Goal: Task Accomplishment & Management: Manage account settings

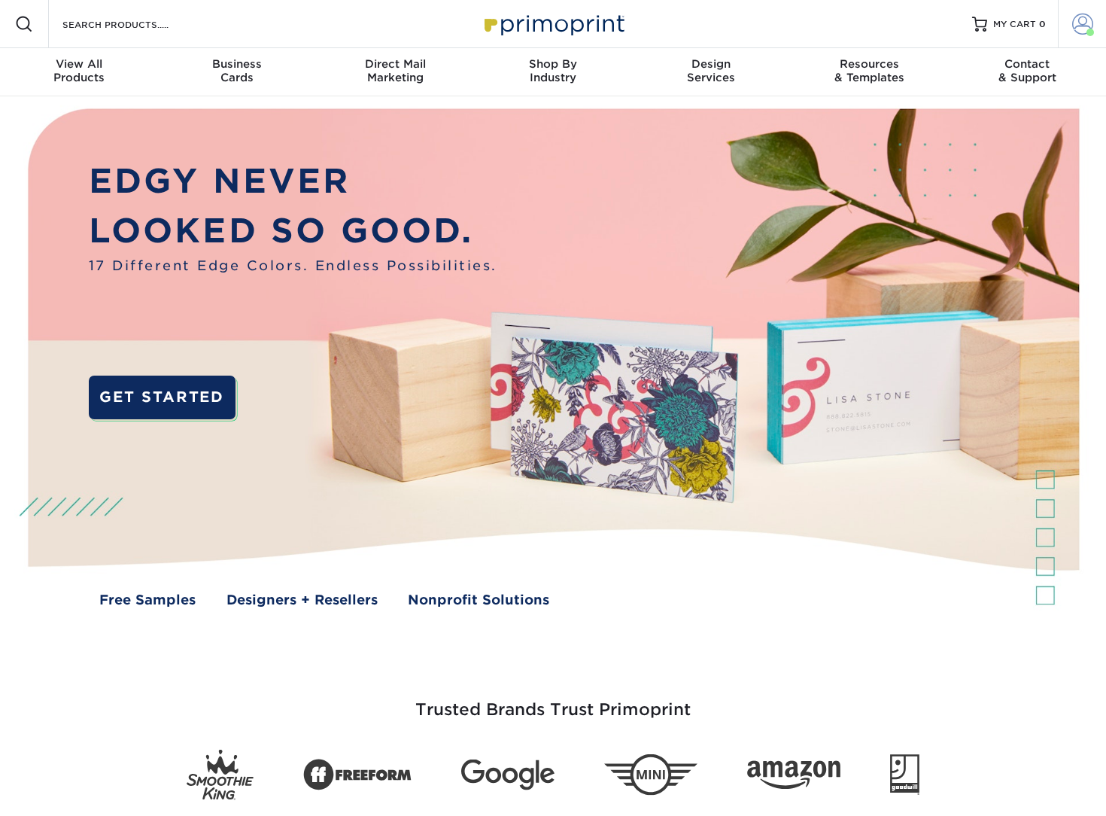
click at [1087, 28] on span at bounding box center [1082, 24] width 21 height 21
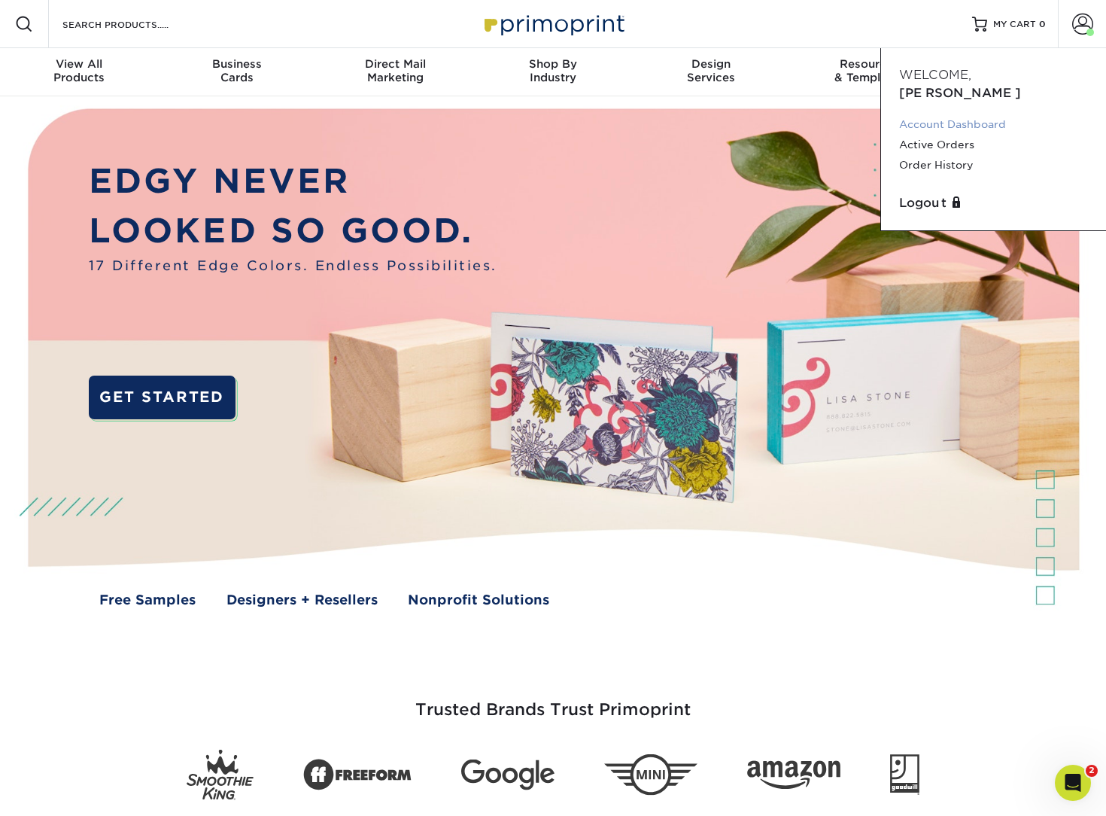
click at [947, 114] on link "Account Dashboard" at bounding box center [993, 124] width 189 height 20
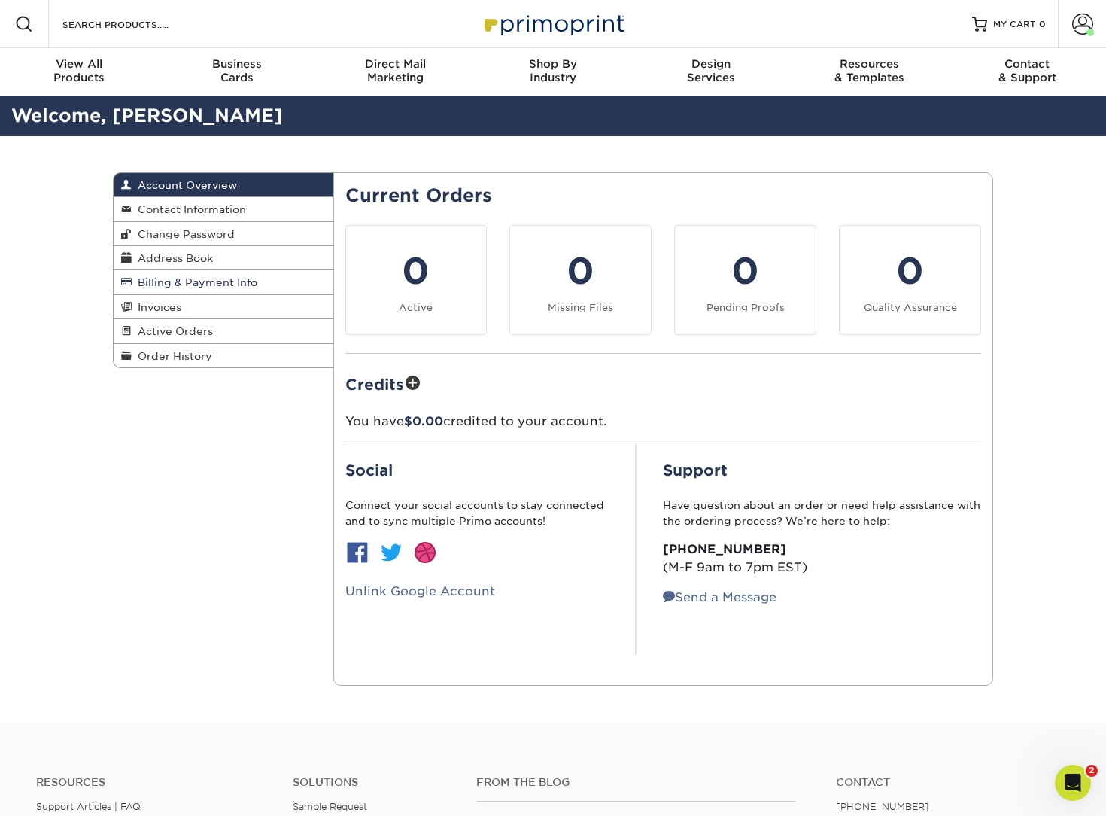
click at [227, 286] on span "Billing & Payment Info" at bounding box center [195, 282] width 126 height 12
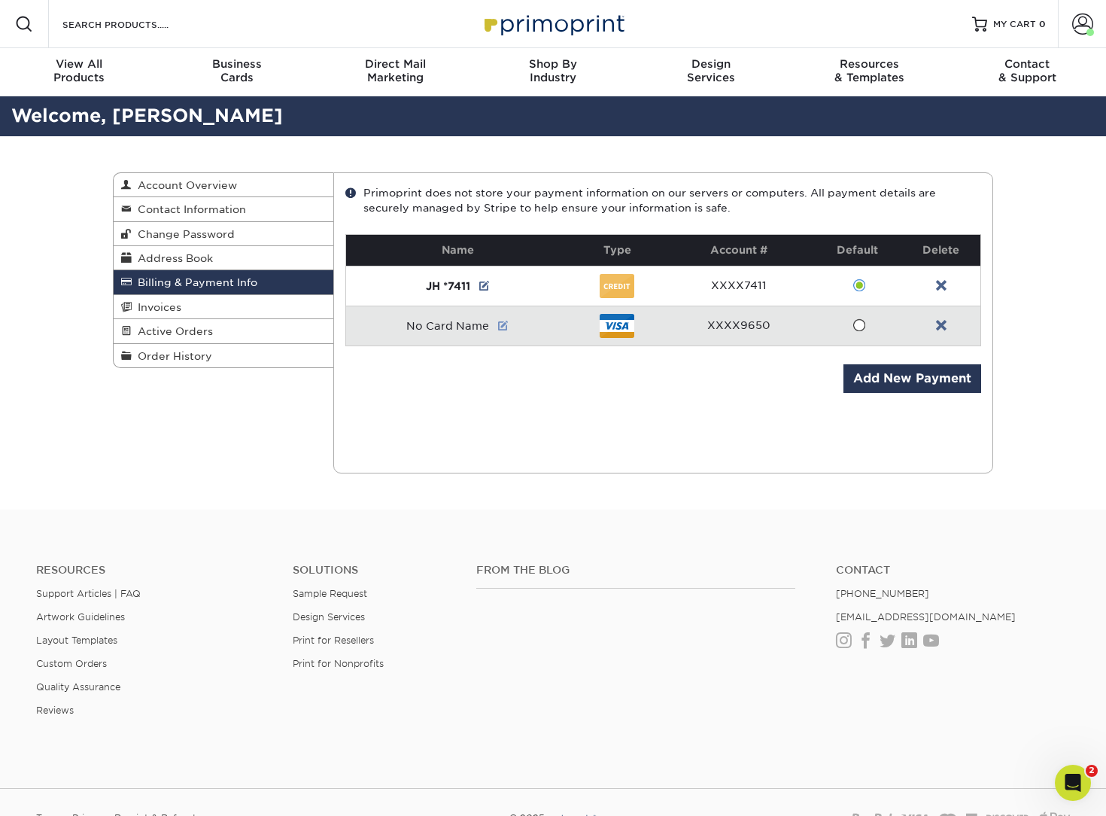
click at [506, 325] on link at bounding box center [503, 326] width 11 height 12
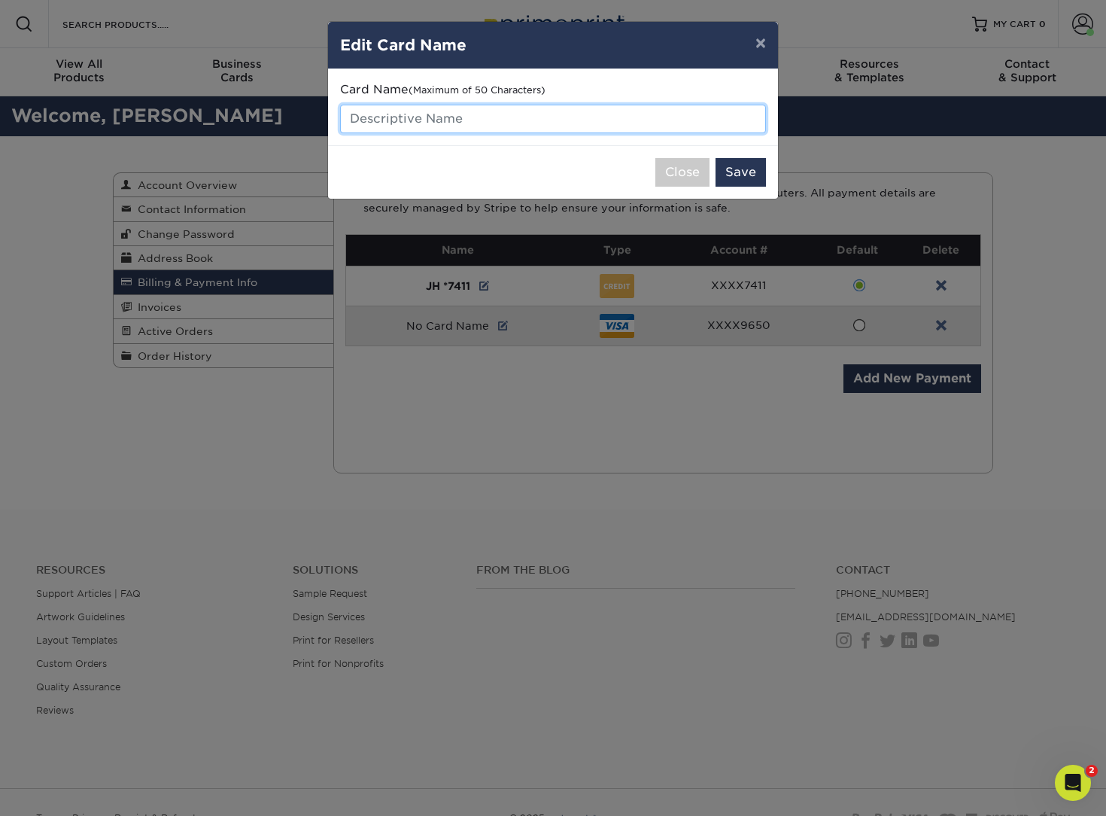
click at [434, 123] on input "text" at bounding box center [553, 119] width 426 height 29
click at [355, 112] on input "J 9650" at bounding box center [553, 119] width 426 height 29
type input "JH *9650"
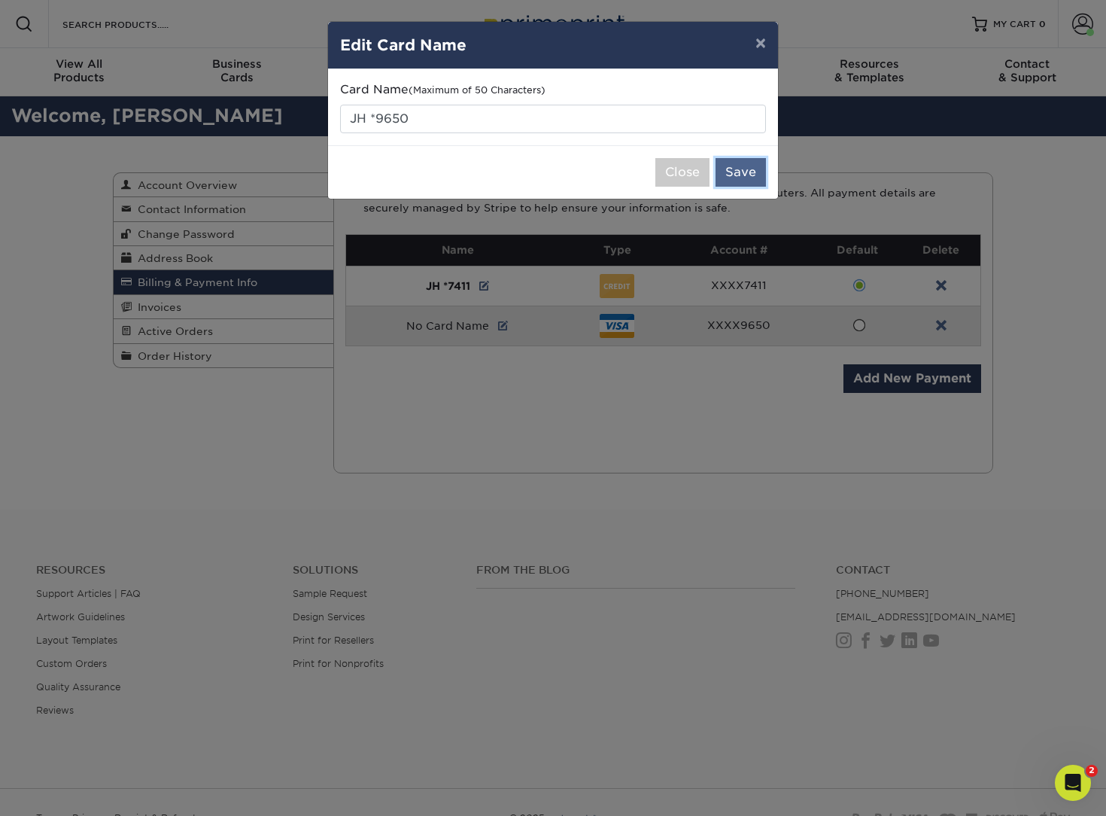
click at [737, 161] on button "Save" at bounding box center [741, 172] width 50 height 29
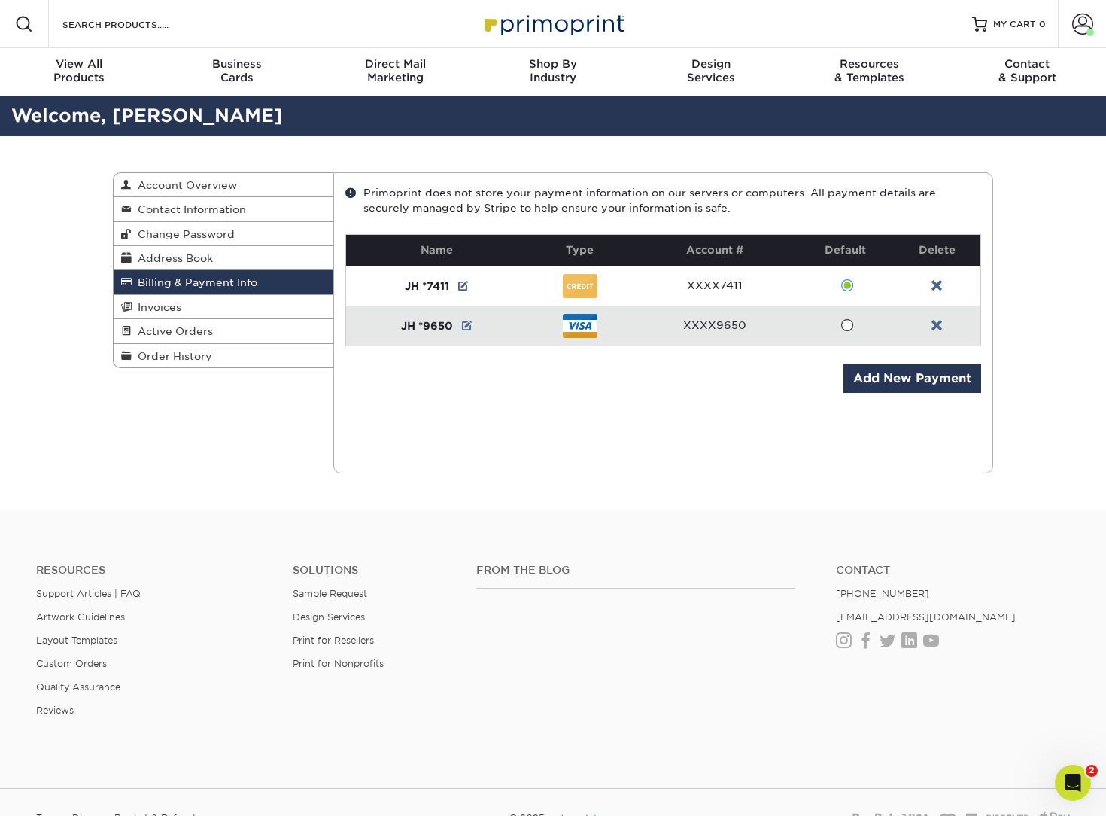
click at [727, 406] on div "Current Orders 0 Active 0 Missing Files" at bounding box center [663, 322] width 661 height 301
click at [463, 320] on td "JH *9650" at bounding box center [437, 326] width 182 height 40
click at [470, 321] on link at bounding box center [467, 326] width 11 height 12
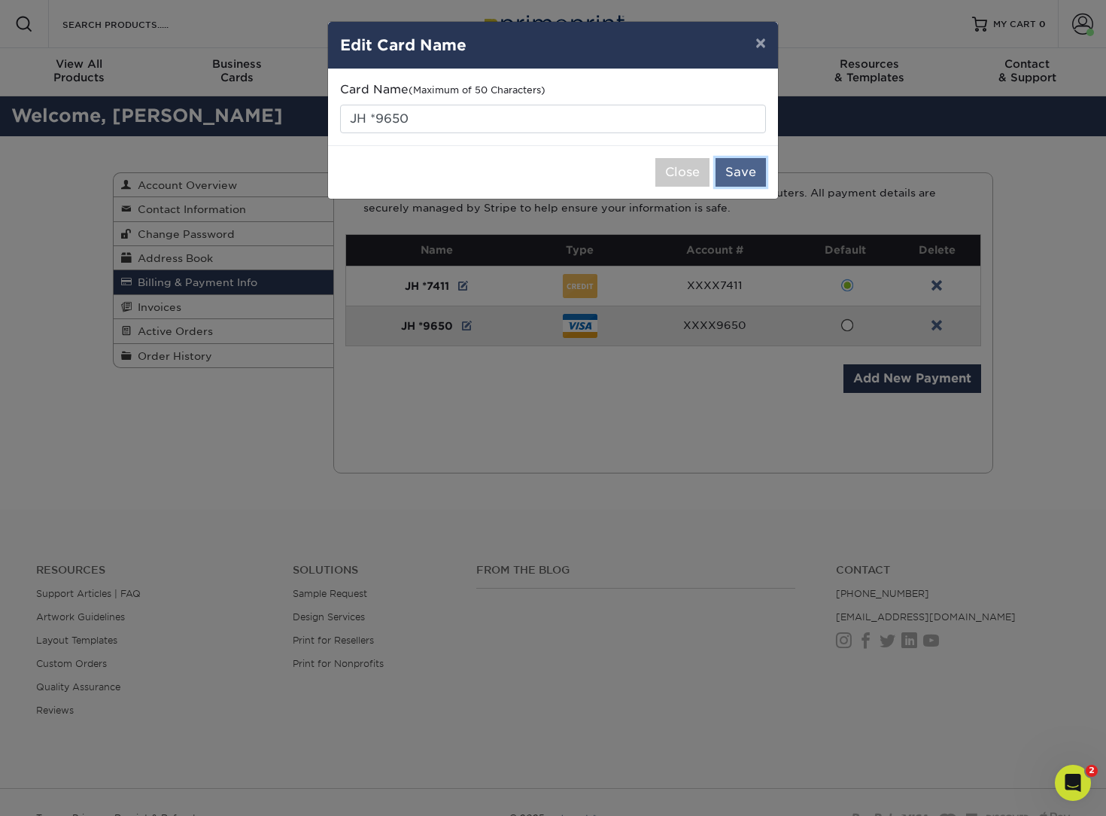
click at [750, 172] on button "Save" at bounding box center [741, 172] width 50 height 29
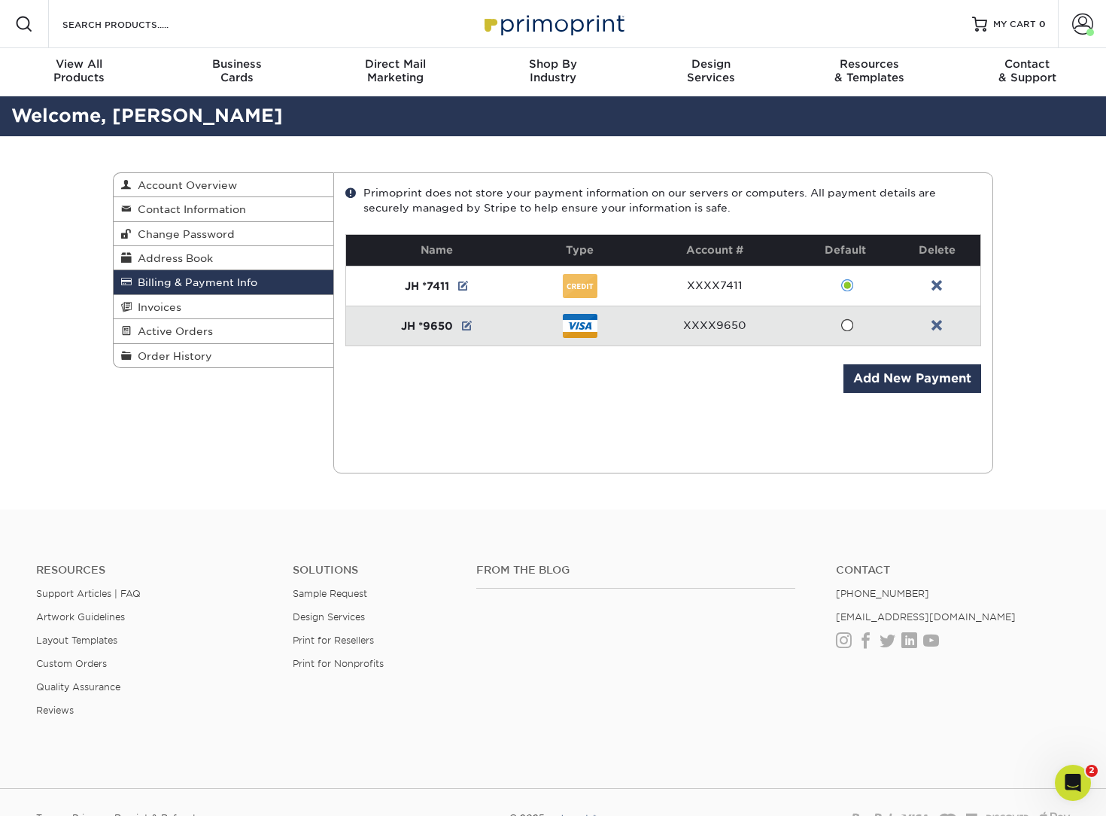
click at [841, 326] on span at bounding box center [847, 325] width 13 height 14
click at [0, 0] on input "radio" at bounding box center [0, 0] width 0 height 0
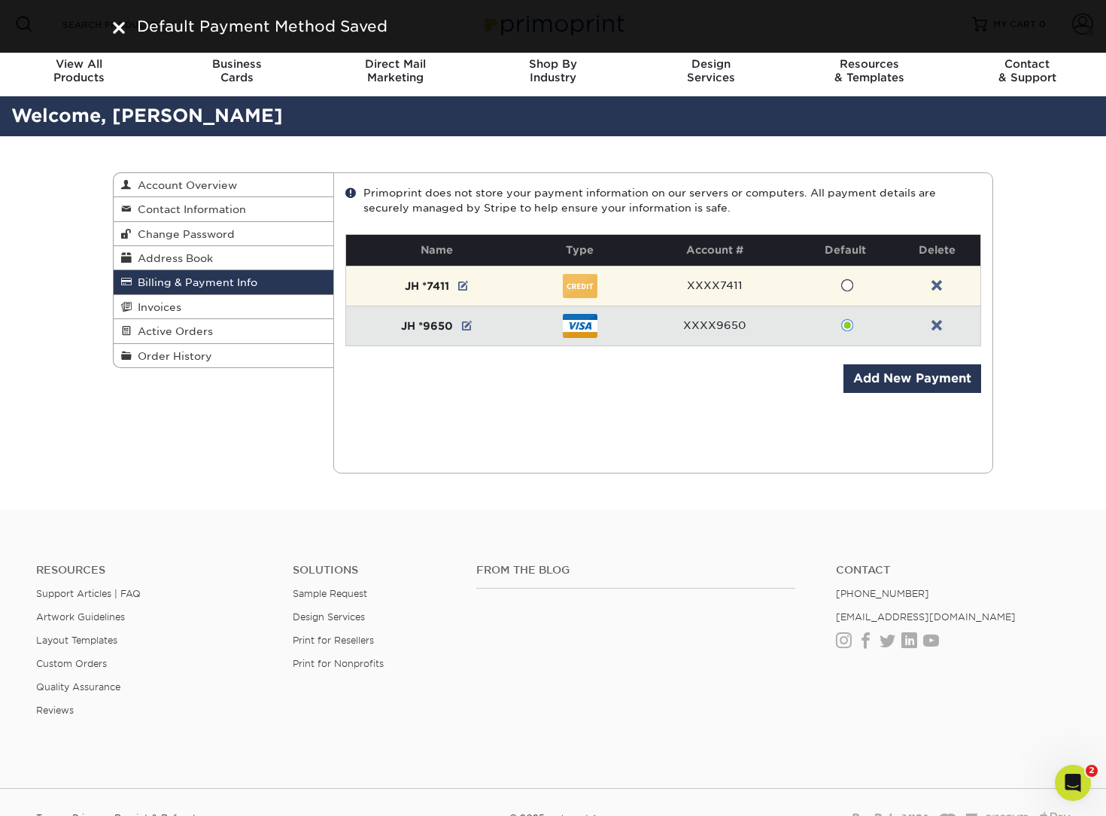
click at [844, 281] on span at bounding box center [847, 285] width 13 height 14
click at [0, 0] on input "radio" at bounding box center [0, 0] width 0 height 0
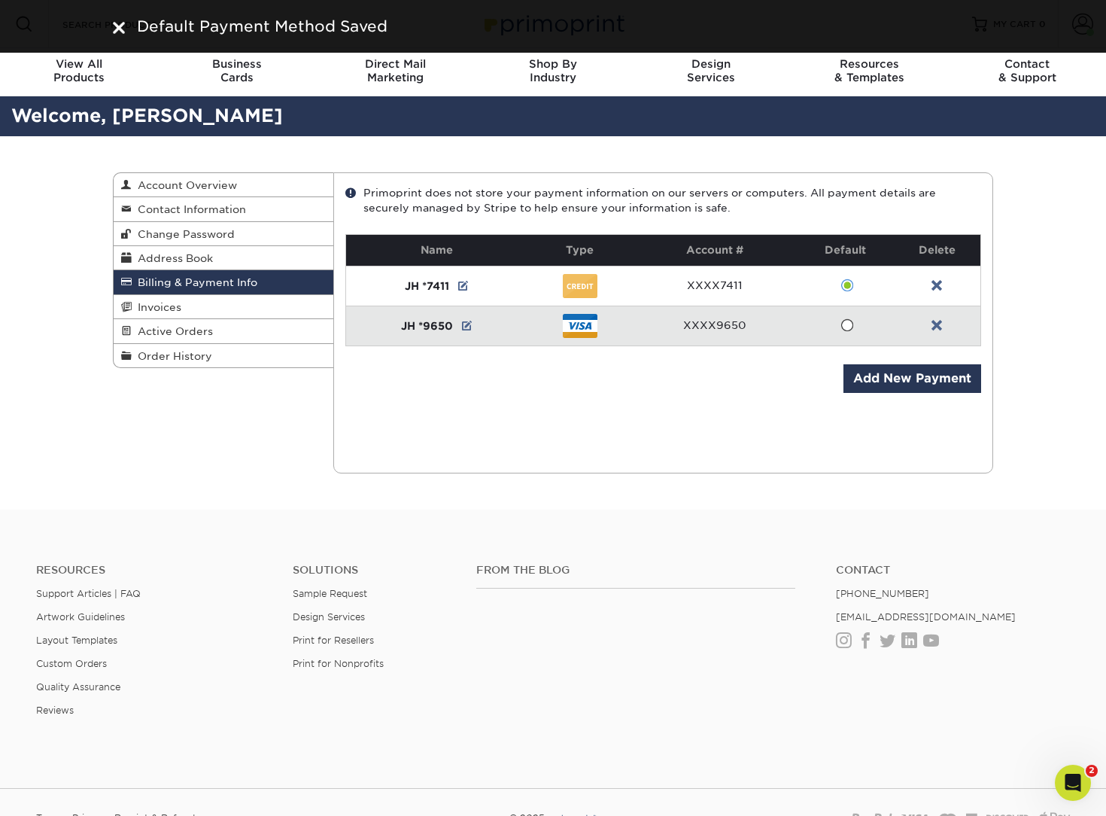
click at [938, 324] on link at bounding box center [937, 326] width 11 height 12
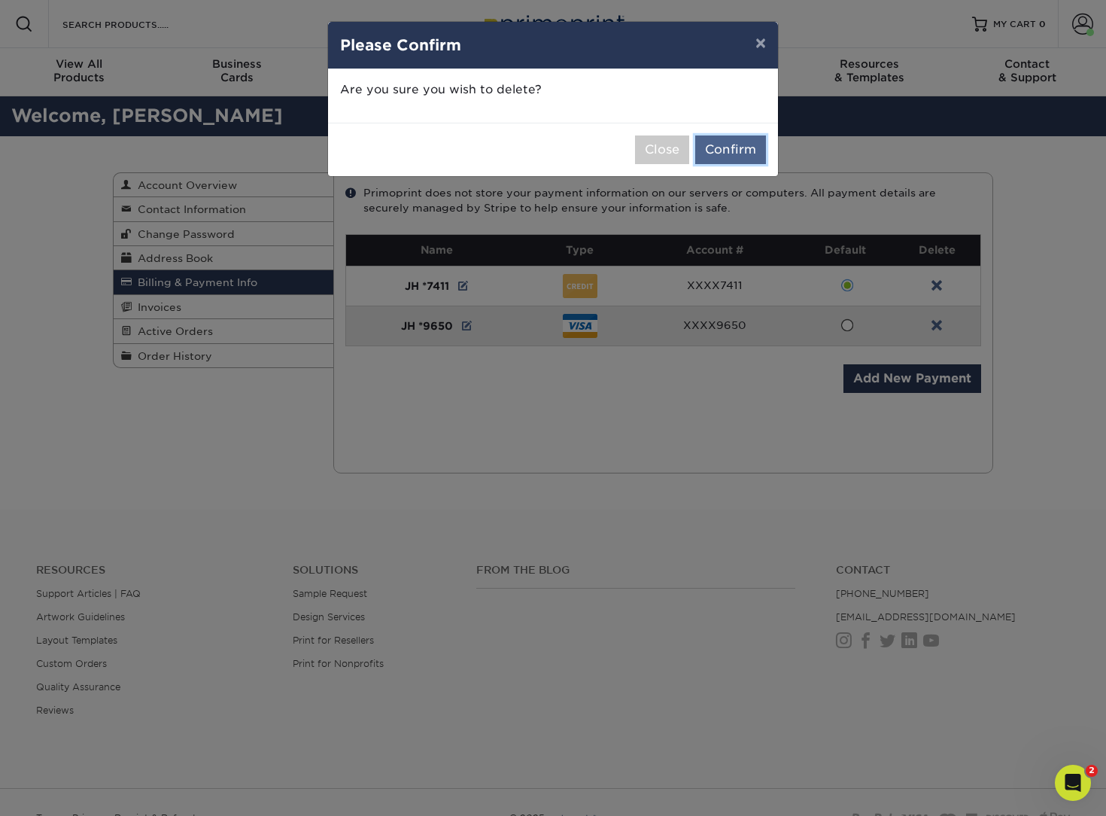
click at [742, 151] on button "Confirm" at bounding box center [730, 149] width 71 height 29
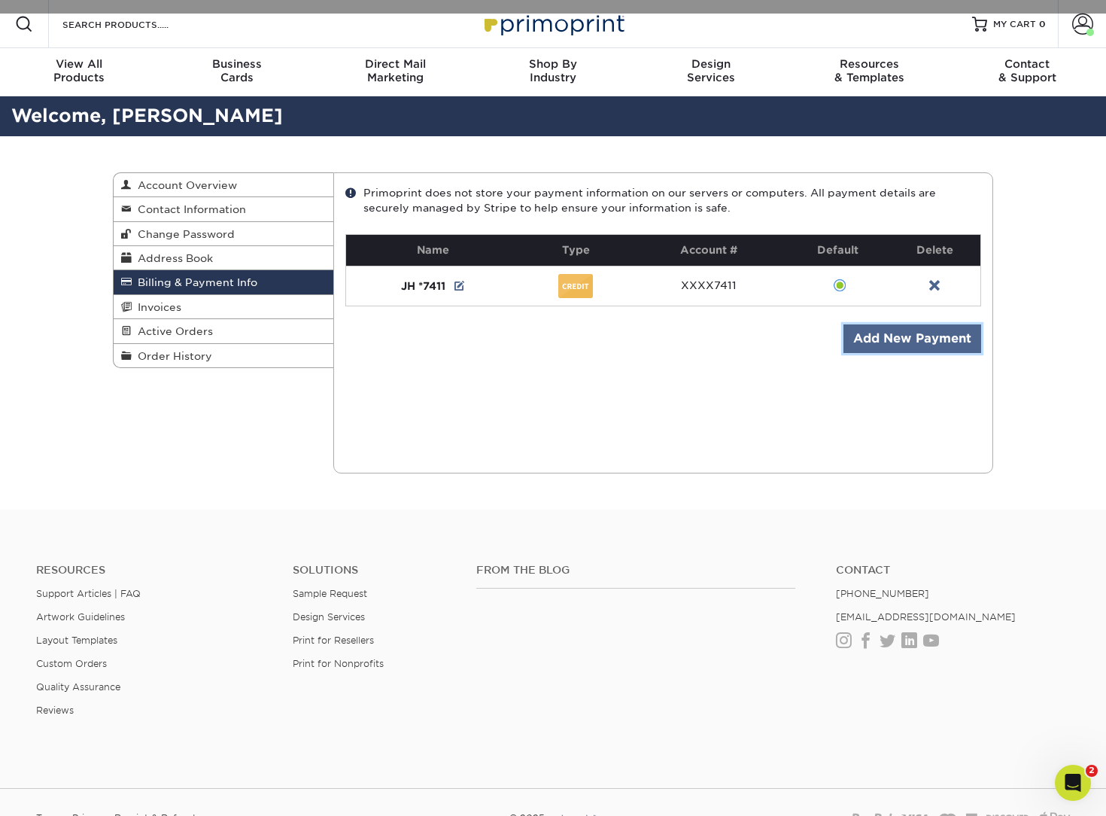
click at [884, 342] on link "Add New Payment" at bounding box center [913, 338] width 138 height 29
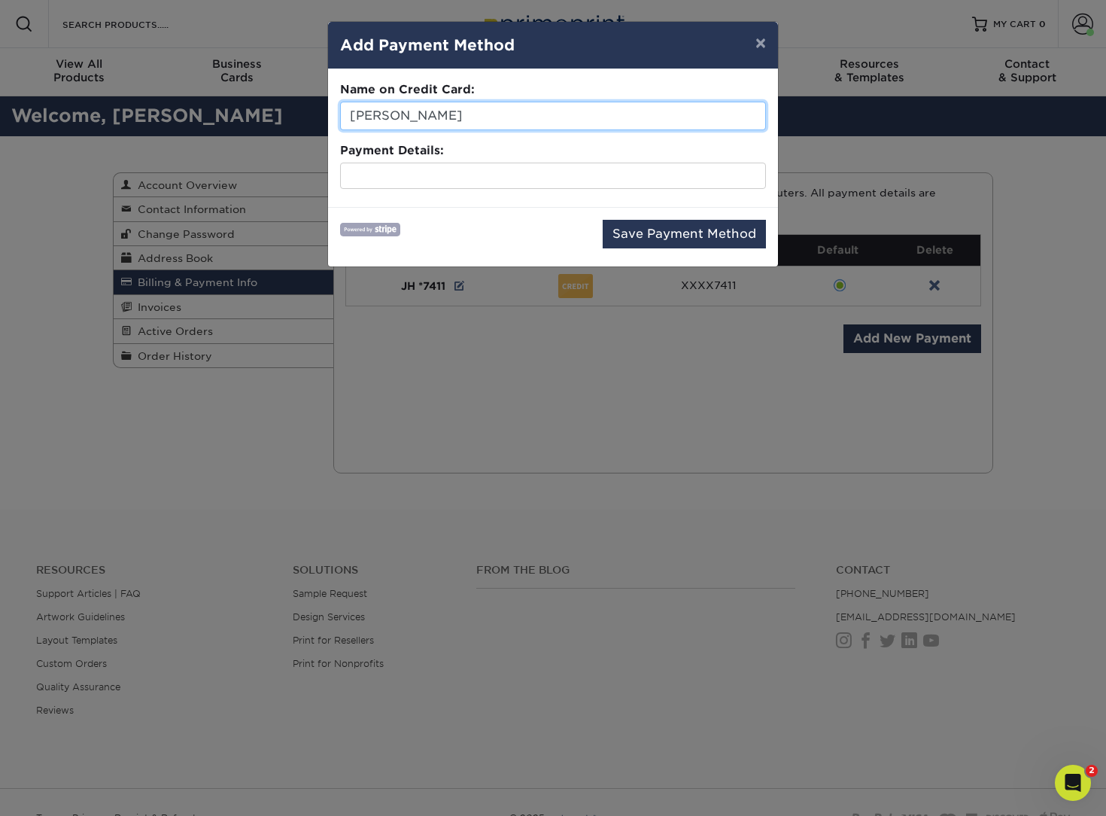
click at [440, 115] on input "[PERSON_NAME]" at bounding box center [553, 116] width 426 height 29
click at [436, 113] on input "Jordan" at bounding box center [553, 116] width 426 height 29
type input "[PERSON_NAME]"
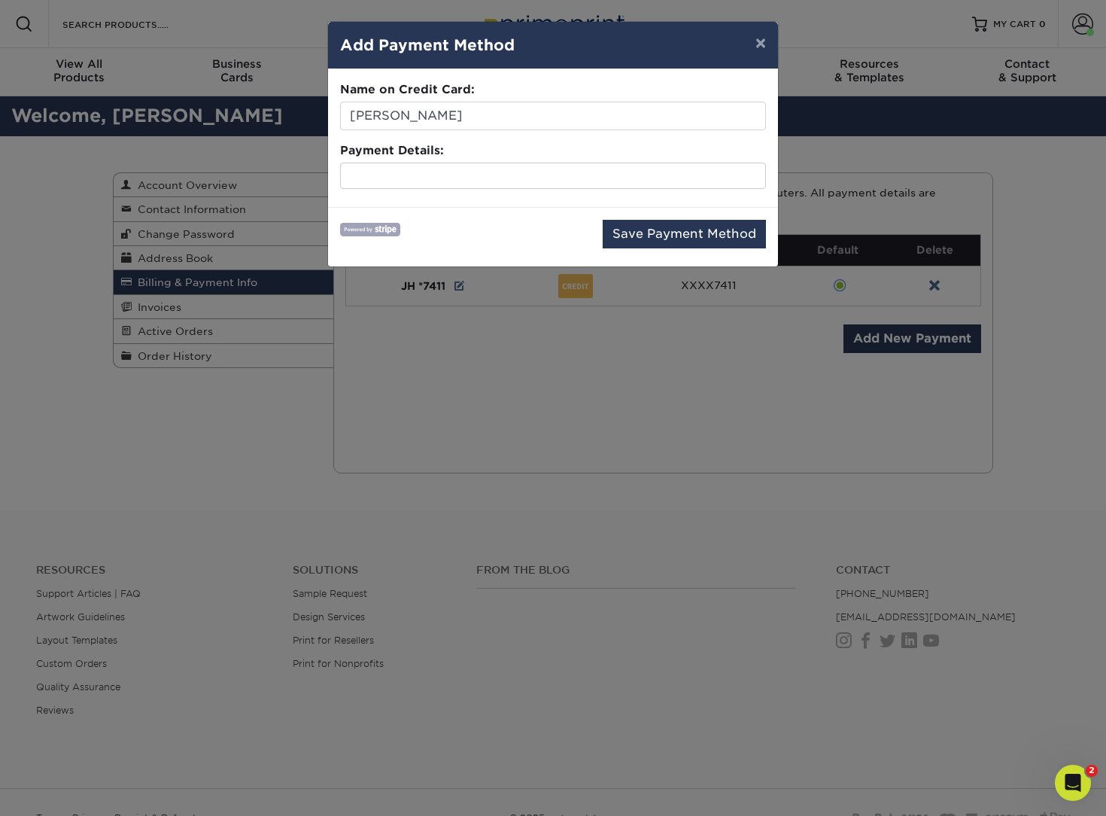
click at [541, 85] on div "Name on Credit Card: [PERSON_NAME]" at bounding box center [553, 105] width 426 height 49
click at [461, 190] on fieldset "Name on Credit Card: [PERSON_NAME] Payment Details:" at bounding box center [553, 138] width 426 height 114
click at [658, 237] on button "Save Payment Method" at bounding box center [684, 234] width 163 height 29
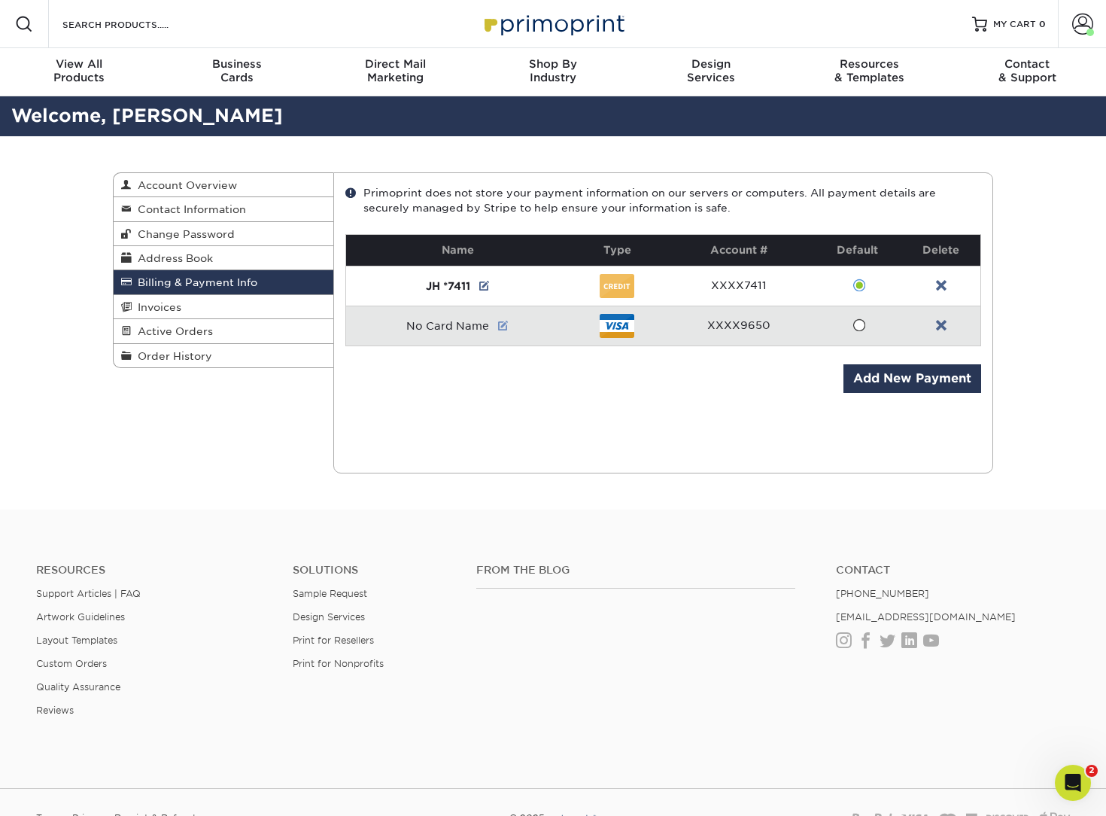
click at [506, 323] on link at bounding box center [503, 326] width 11 height 12
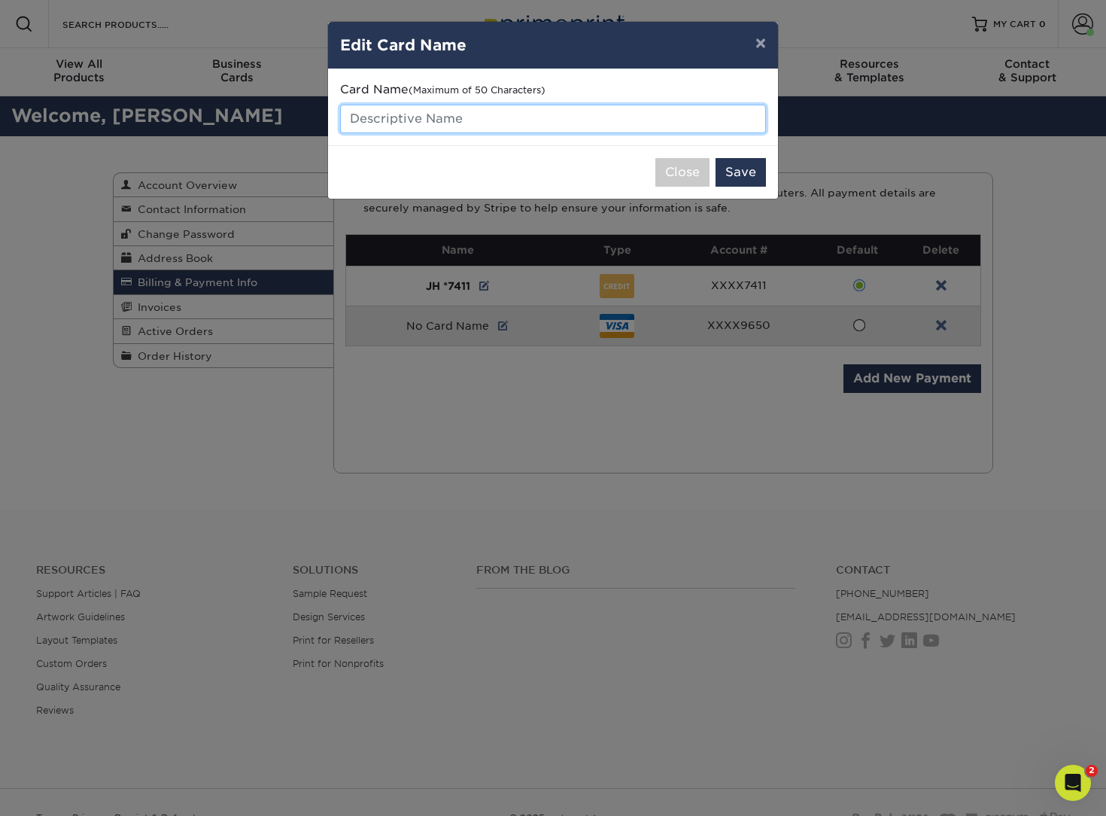
click at [500, 126] on input "text" at bounding box center [553, 119] width 426 height 29
type input "JH *9650"
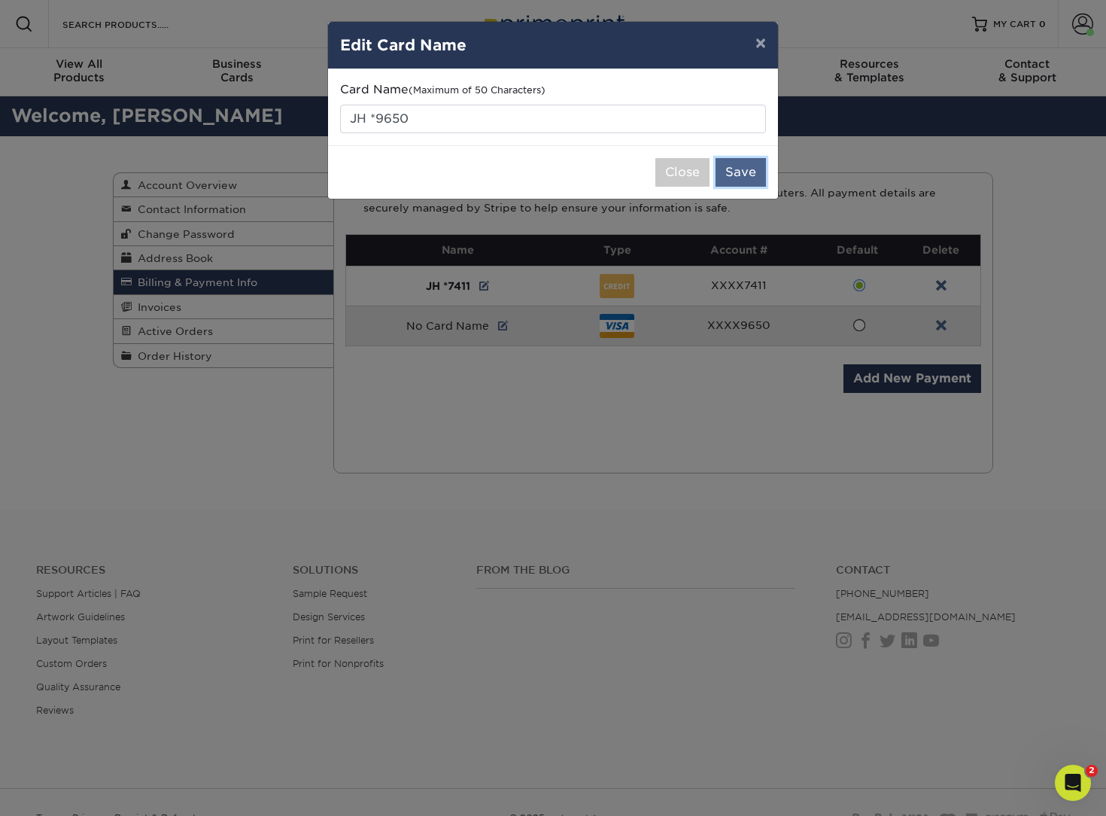
click at [734, 179] on button "Save" at bounding box center [741, 172] width 50 height 29
